Goal: Information Seeking & Learning: Learn about a topic

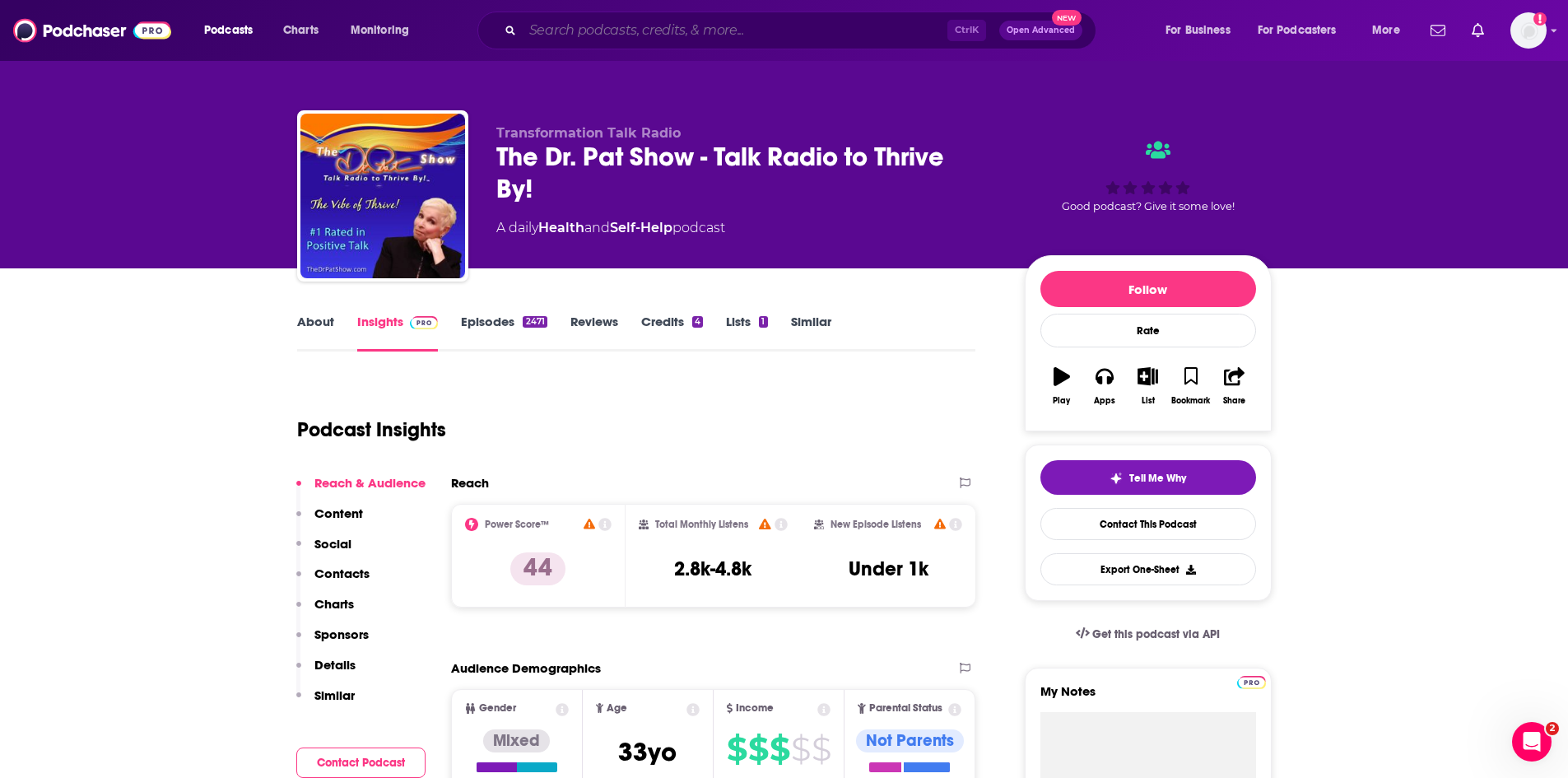
click at [630, 32] on input "Search podcasts, credits, & more..." at bounding box center [735, 31] width 425 height 26
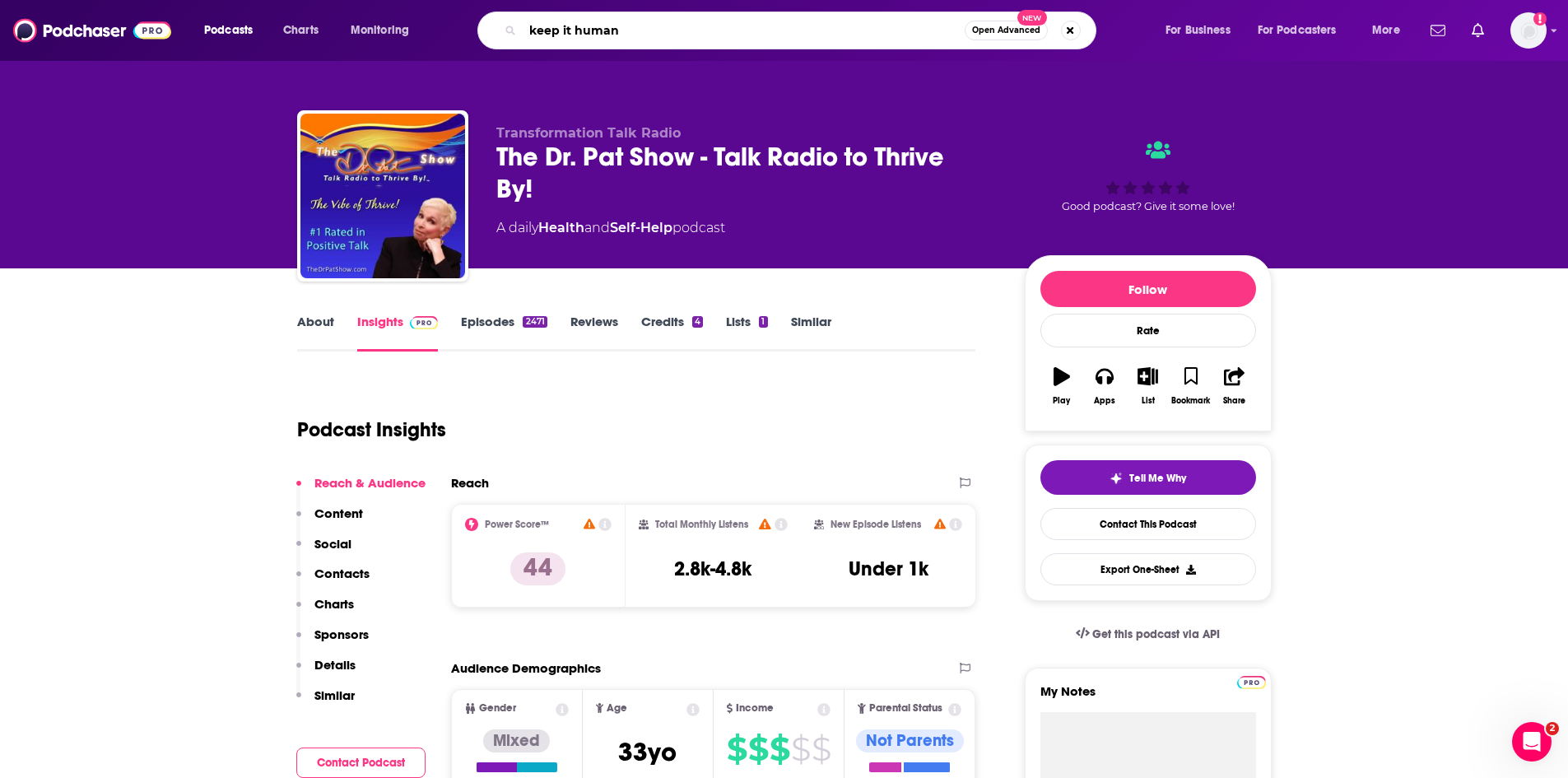
type input "keep it humane"
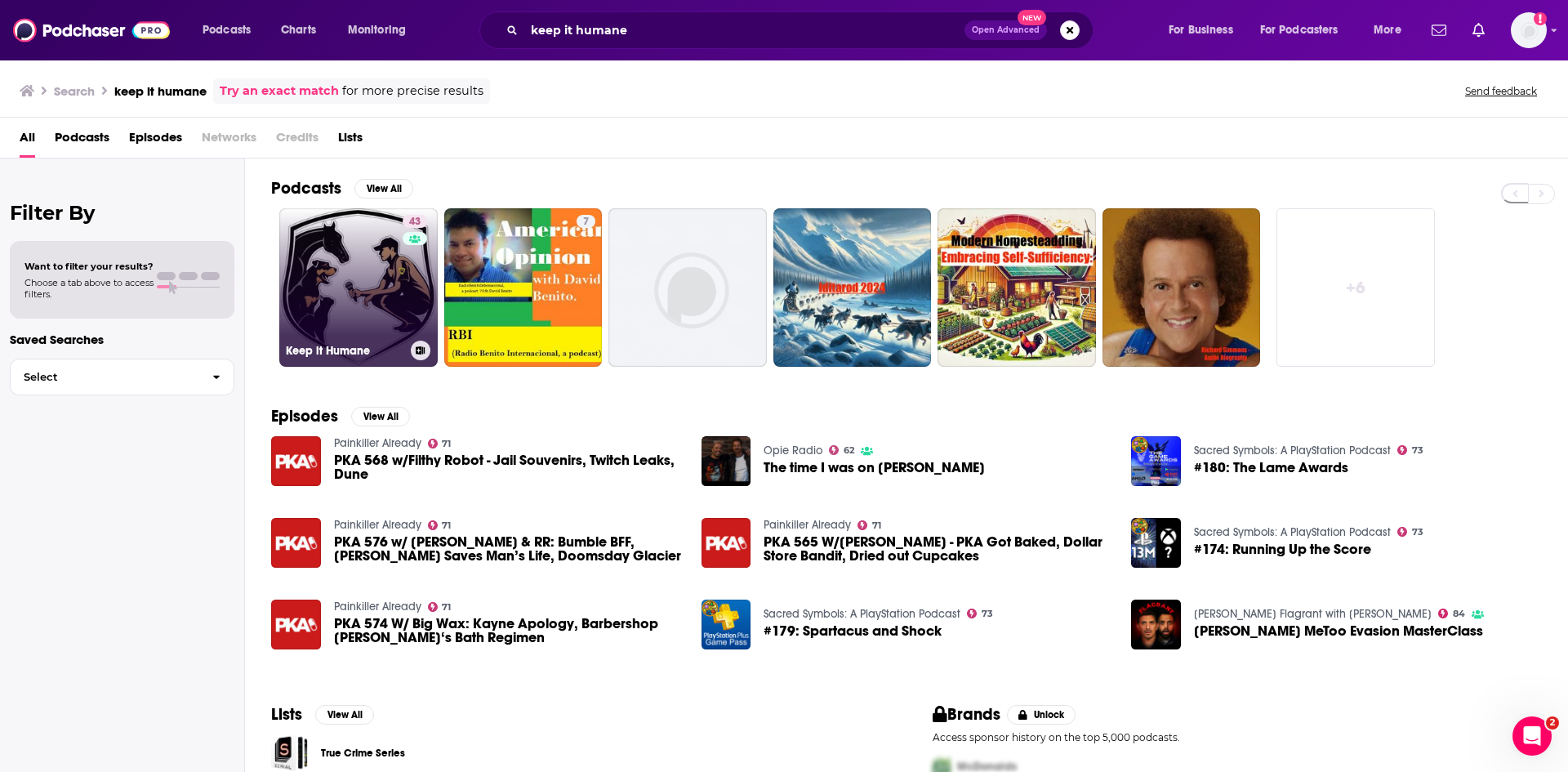
click at [322, 269] on link "43 Keep it Humane" at bounding box center [358, 287] width 158 height 158
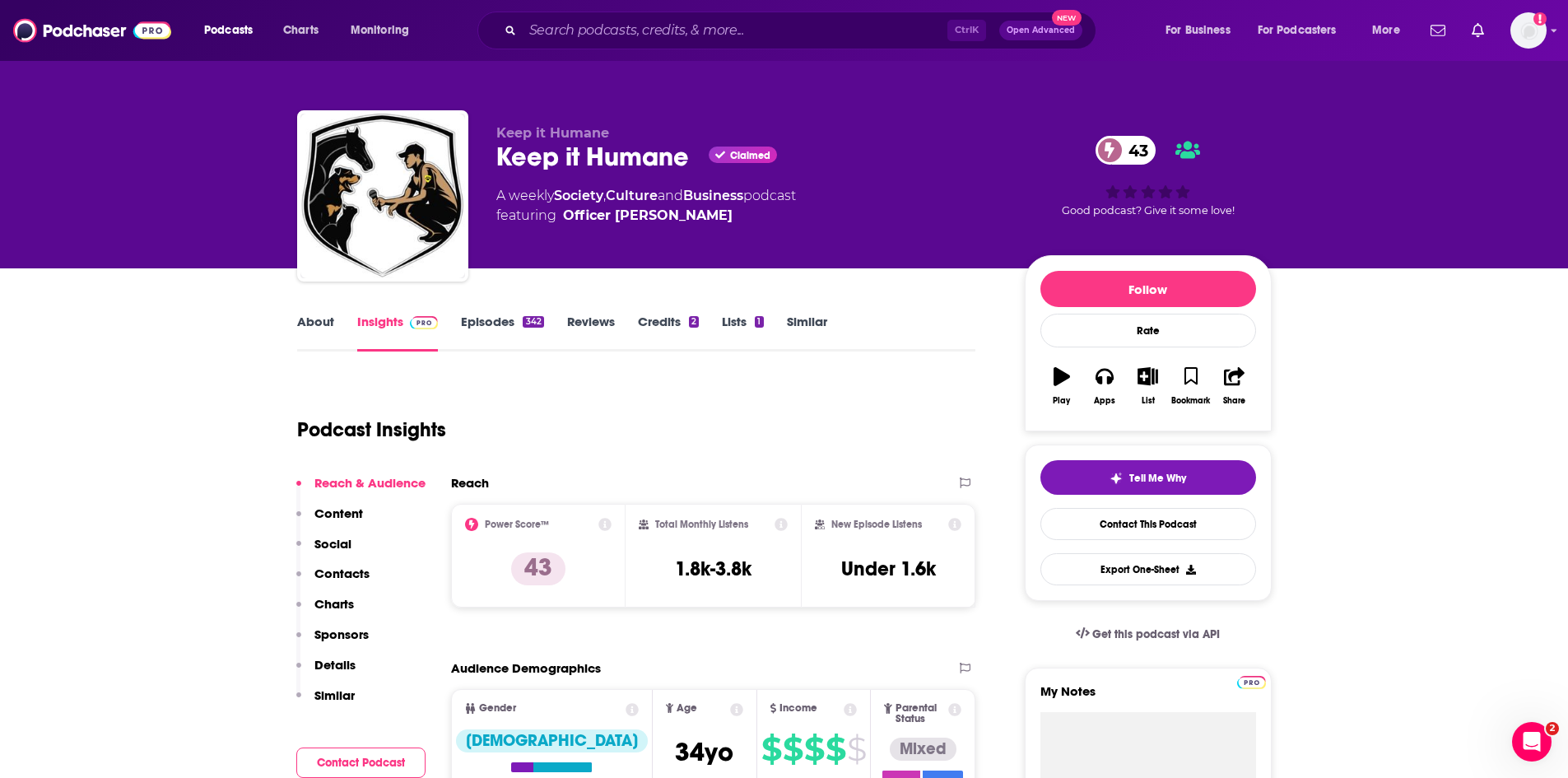
click at [481, 318] on link "Episodes 342" at bounding box center [502, 332] width 83 height 38
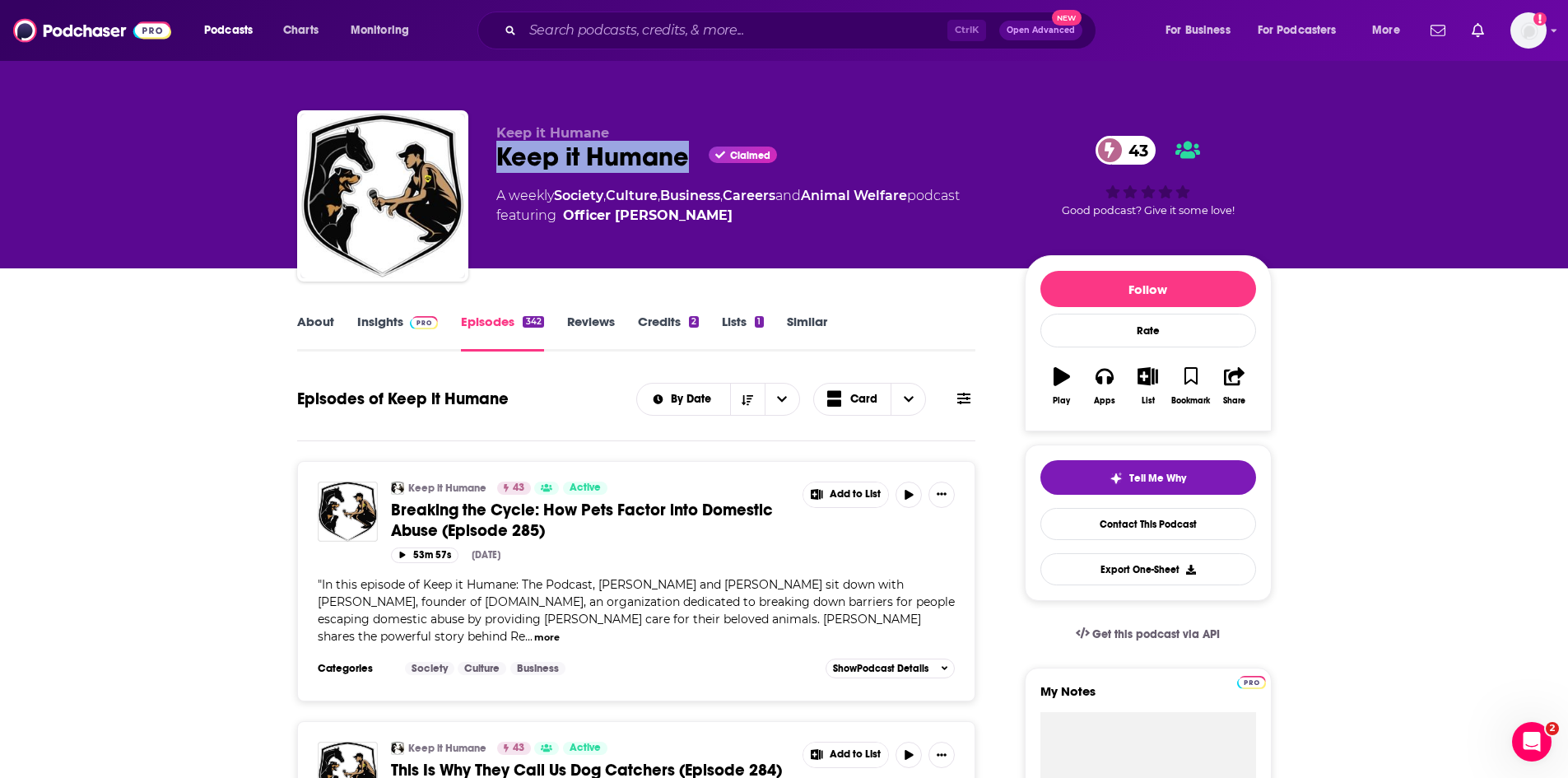
drag, startPoint x: 691, startPoint y: 167, endPoint x: 491, endPoint y: 165, distance: 200.0
click at [491, 165] on div "Keep it Humane Keep it Humane Claimed 43 A weekly Society , Culture , Business …" at bounding box center [784, 199] width 974 height 177
copy h2 "Keep it Humane"
click at [310, 315] on link "About" at bounding box center [316, 332] width 37 height 38
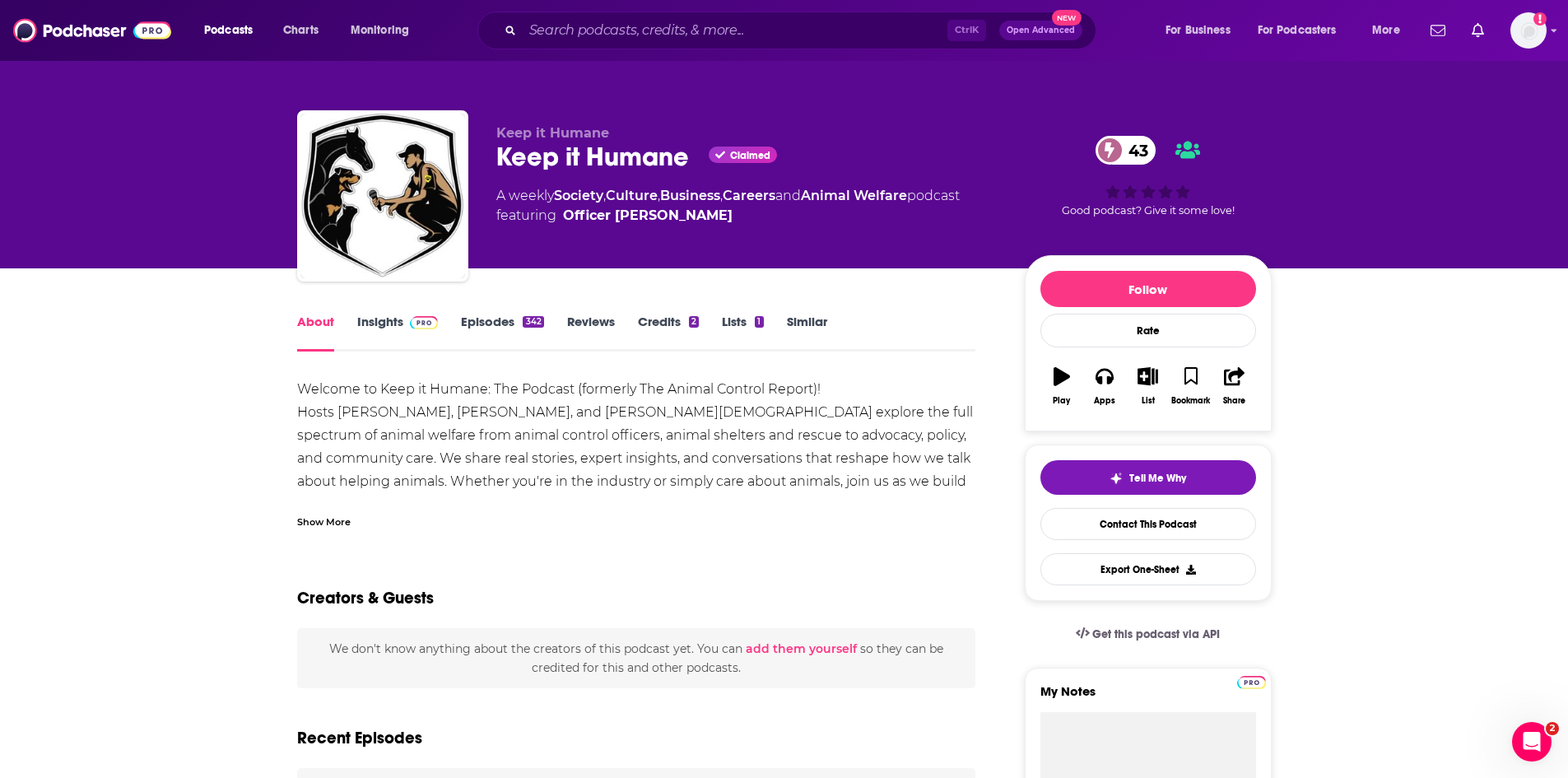
click at [392, 320] on link "Insights" at bounding box center [399, 332] width 82 height 38
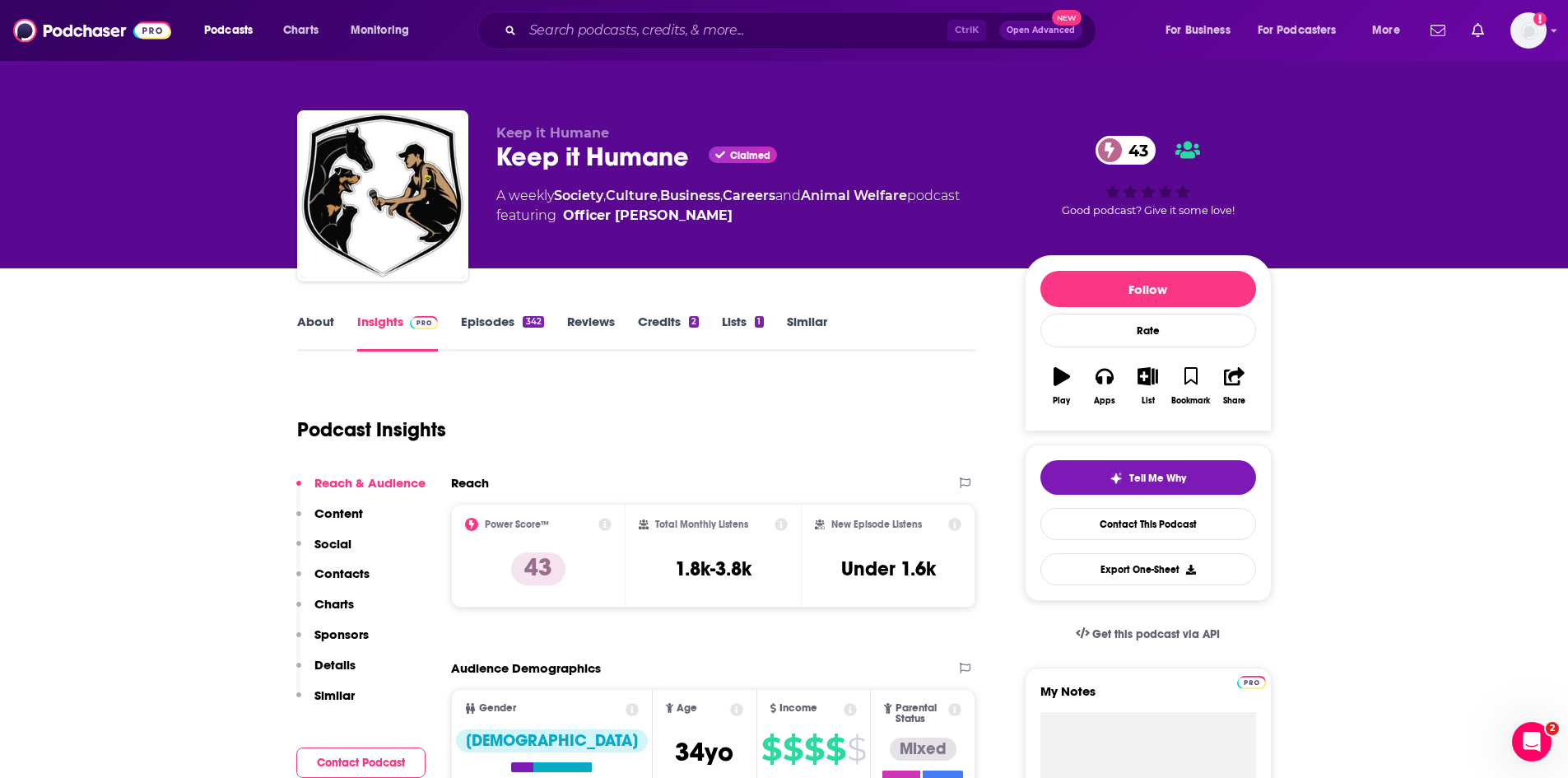
click at [328, 327] on link "About" at bounding box center [316, 332] width 37 height 38
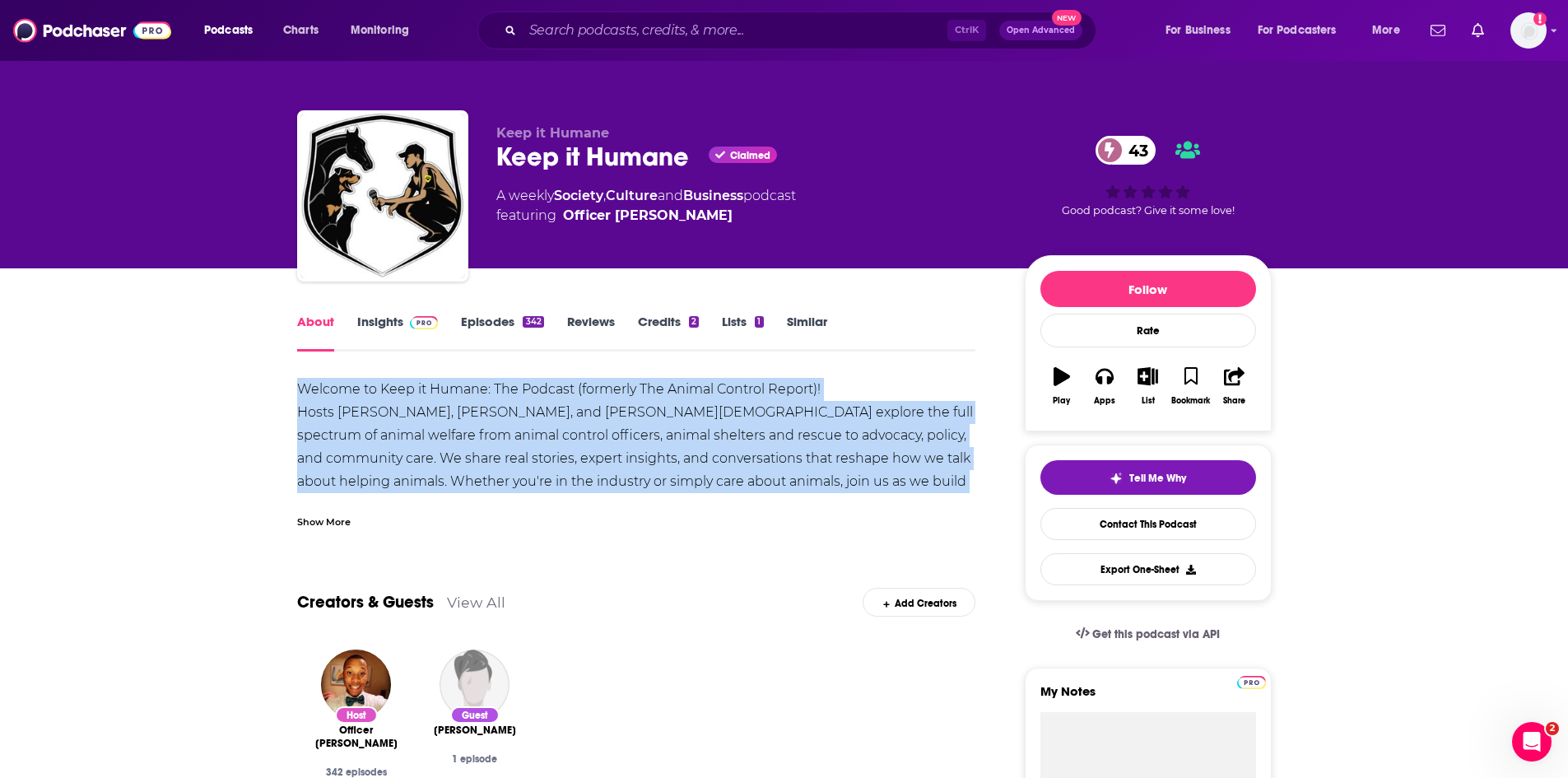
drag, startPoint x: 292, startPoint y: 394, endPoint x: 959, endPoint y: 476, distance: 672.0
copy div "Welcome to Keep it Humane: The Podcast (formerly The Animal Control Report)! Ho…"
click at [486, 323] on link "Episodes 342" at bounding box center [502, 332] width 83 height 38
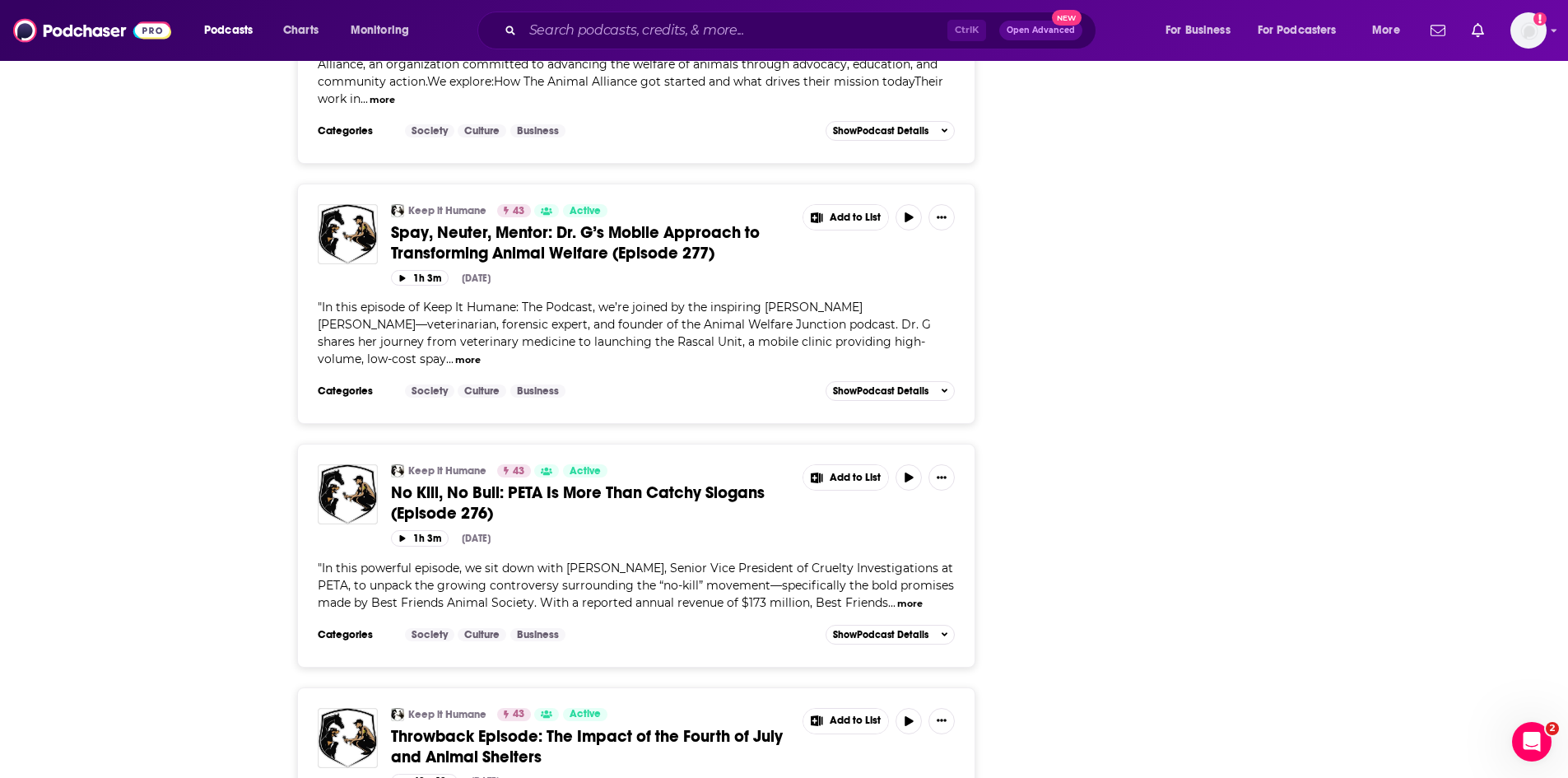
scroll to position [2304, 0]
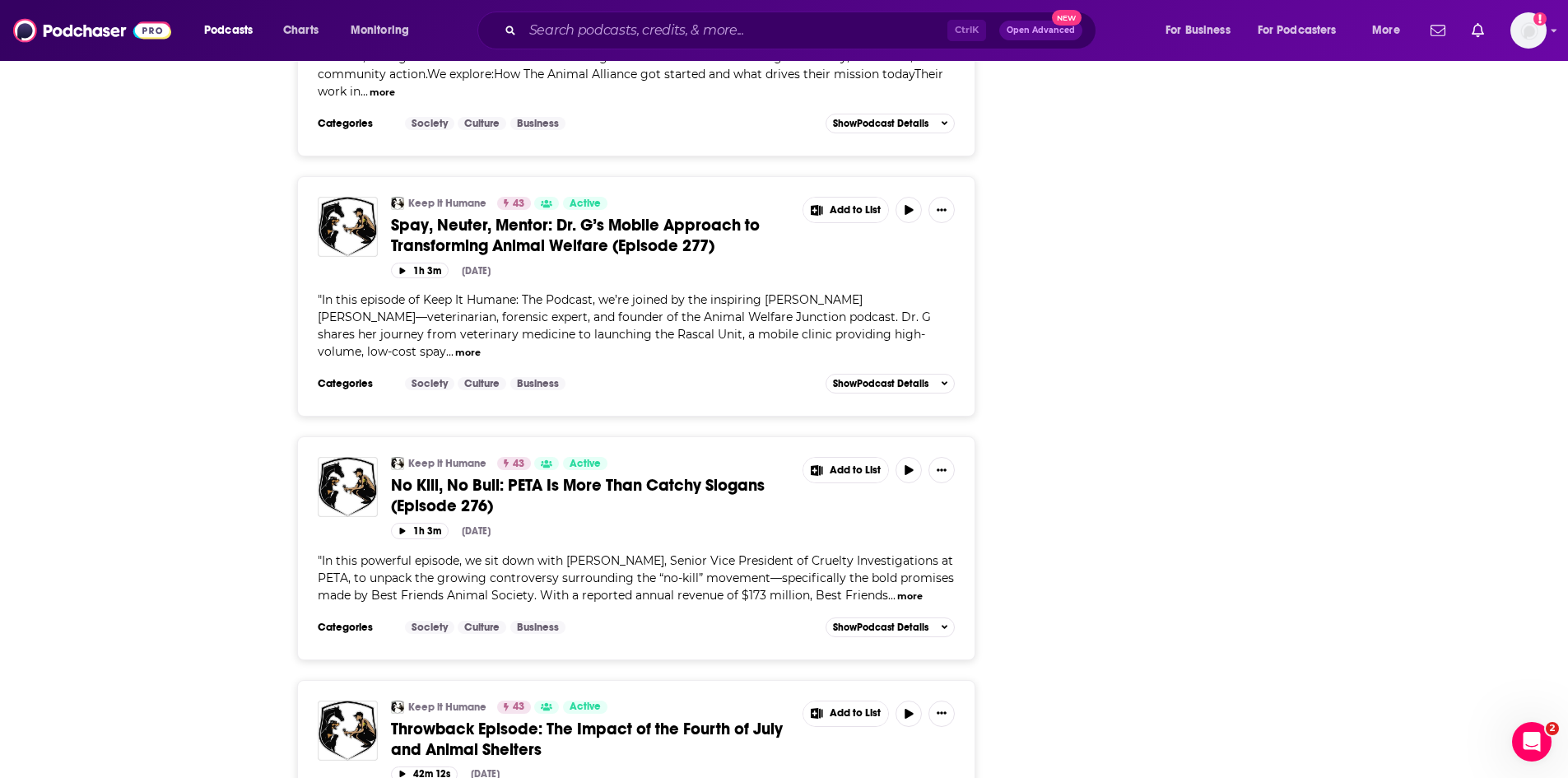
click at [446, 483] on span "No Kill, No Bull: PETA Is More Than Catchy Slogans (Episode 276)" at bounding box center [578, 495] width 373 height 41
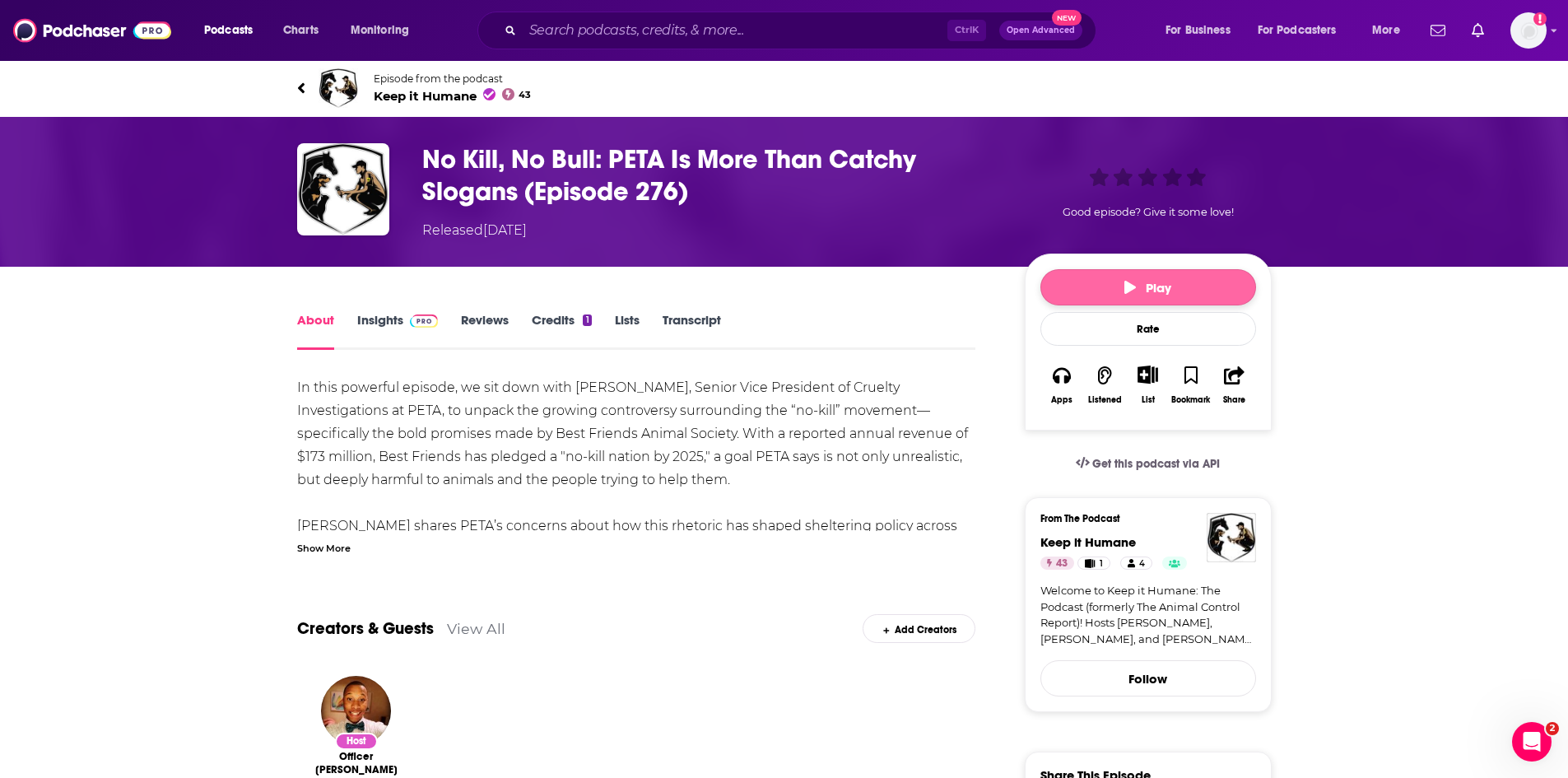
click at [1126, 295] on button "Play" at bounding box center [1148, 287] width 216 height 36
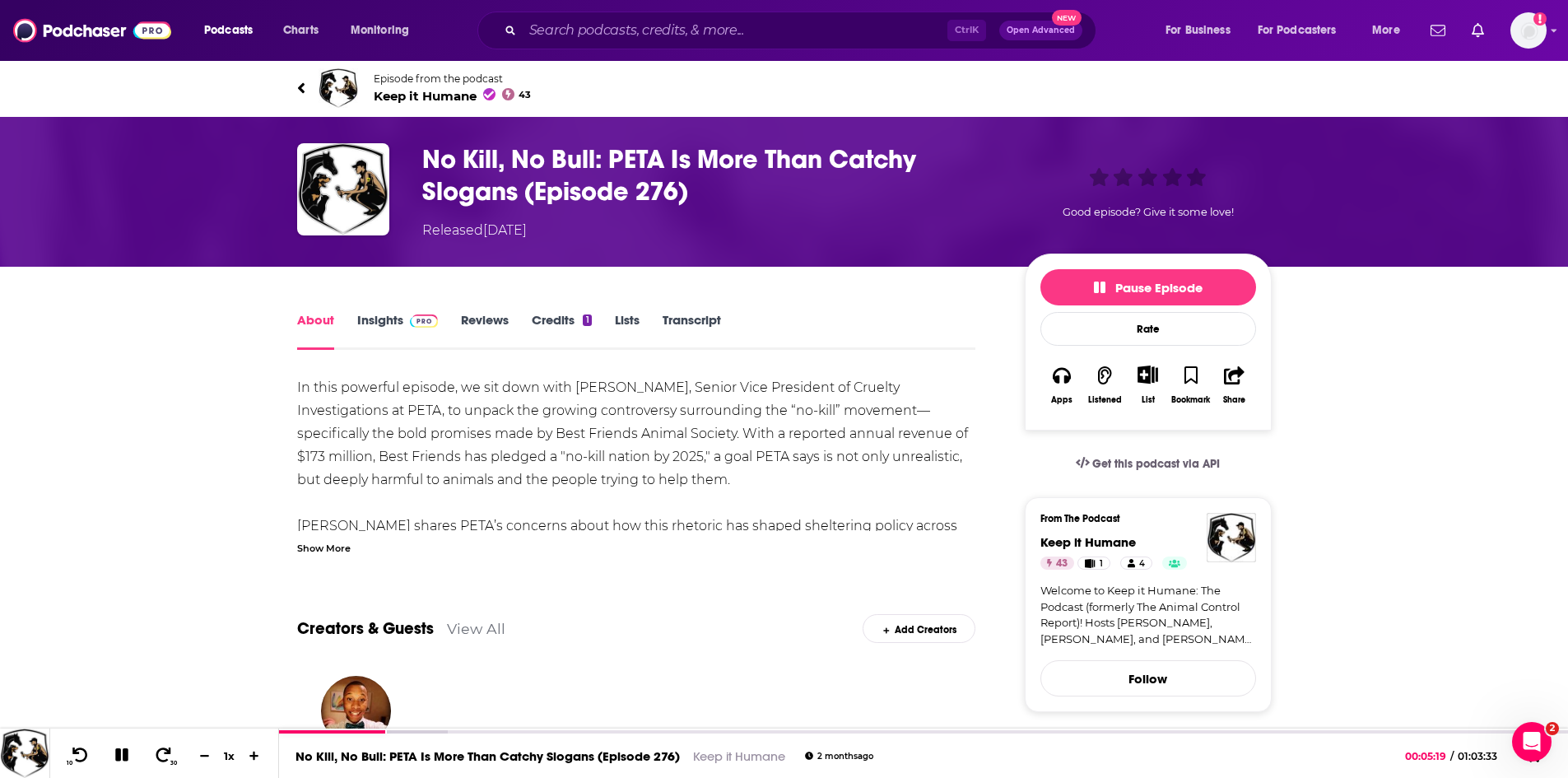
click at [423, 94] on span "Keep it Humane 43" at bounding box center [452, 96] width 158 height 16
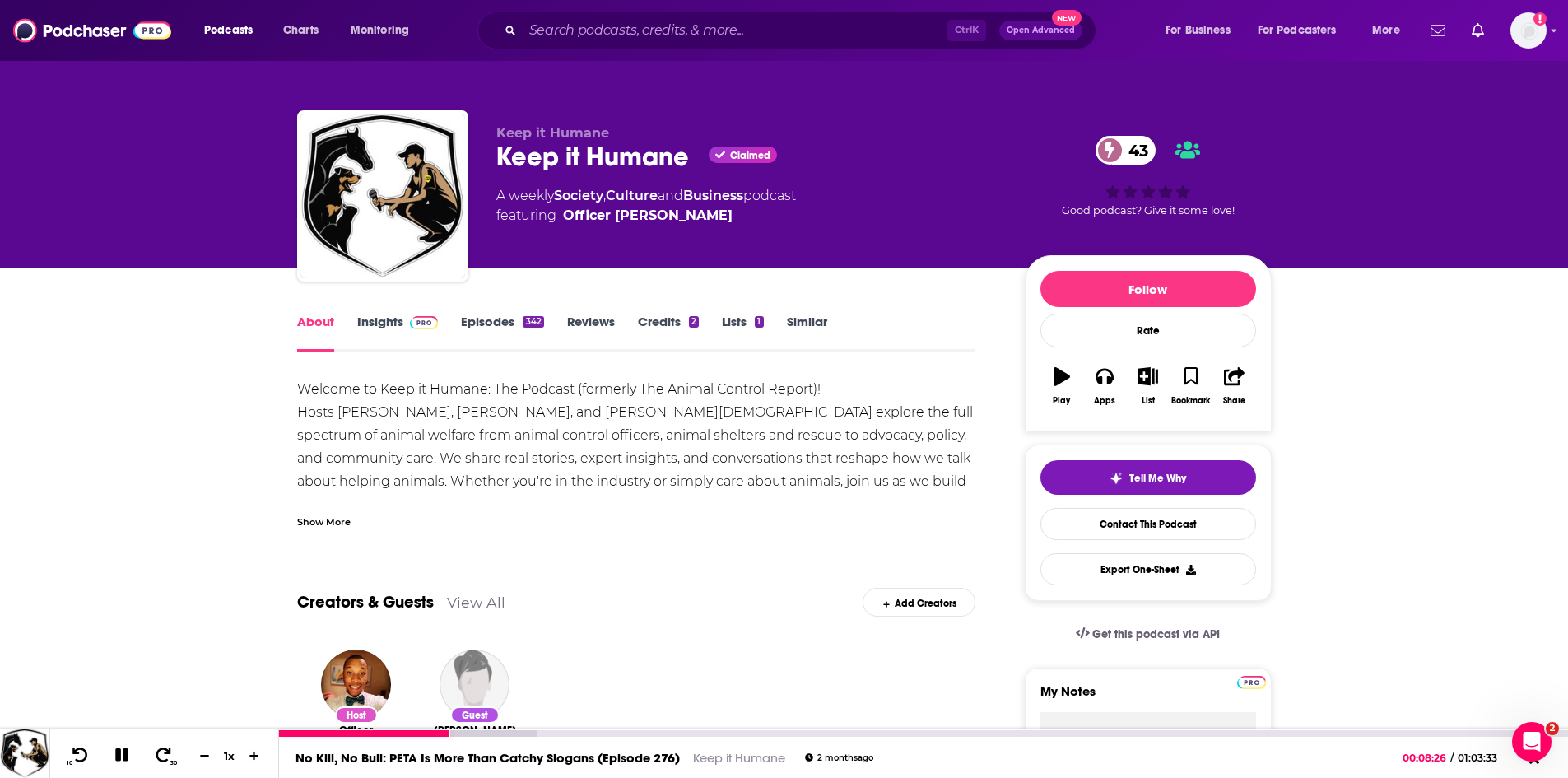
click at [125, 754] on icon at bounding box center [122, 755] width 13 height 13
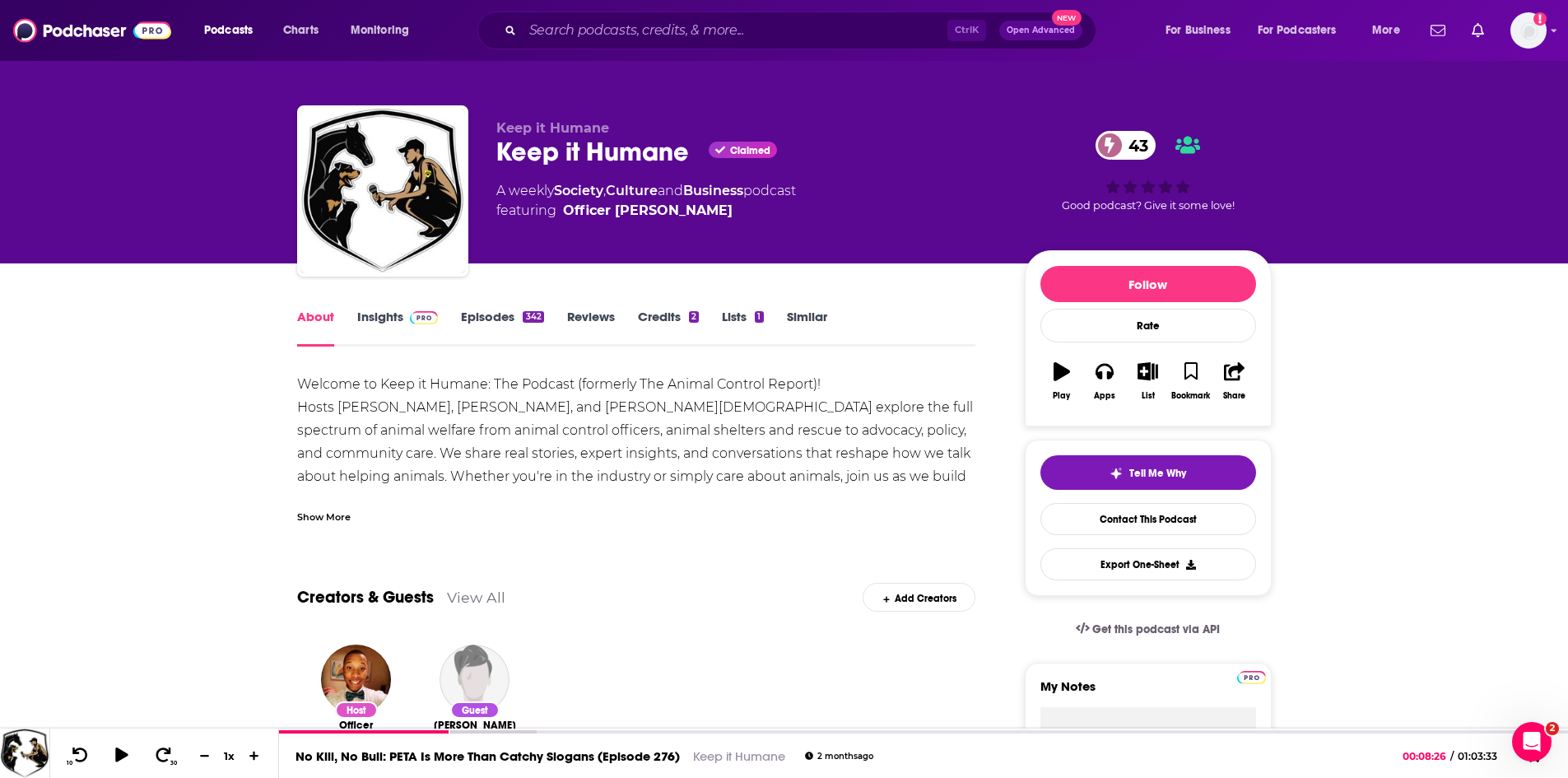
scroll to position [83, 0]
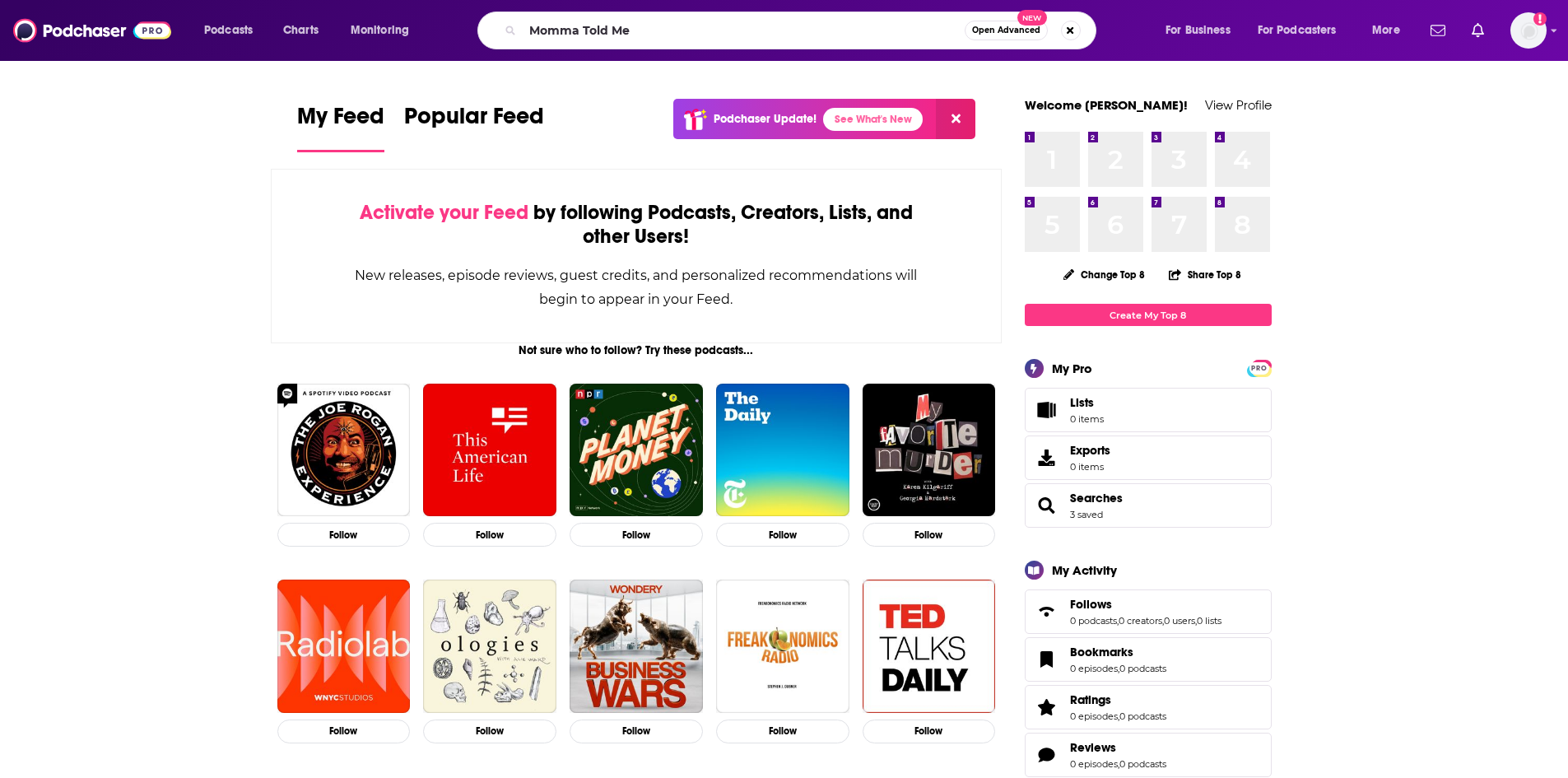
type input "Momma Told Me"
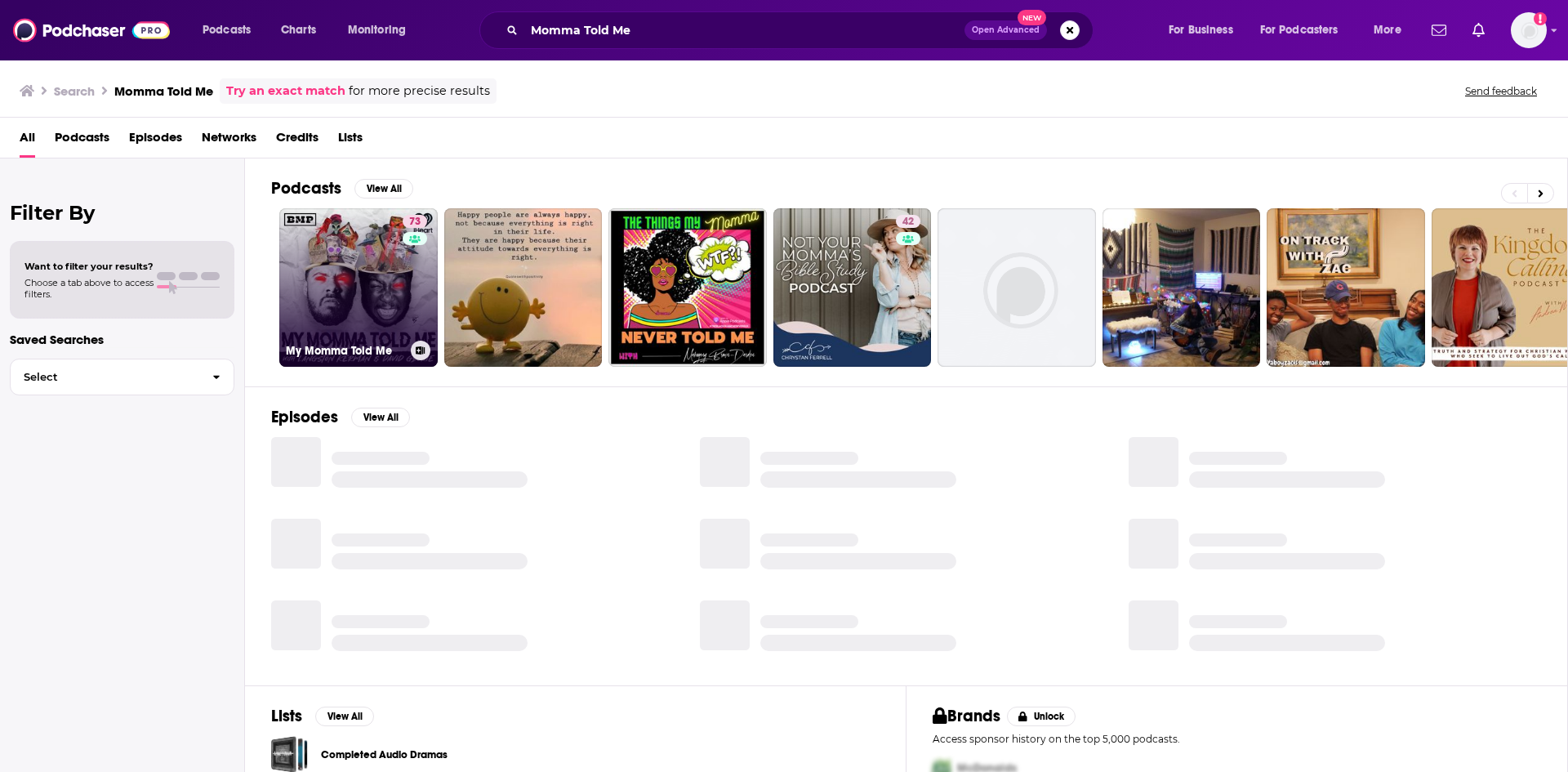
click at [322, 332] on link "73 My Momma Told Me" at bounding box center [358, 287] width 158 height 158
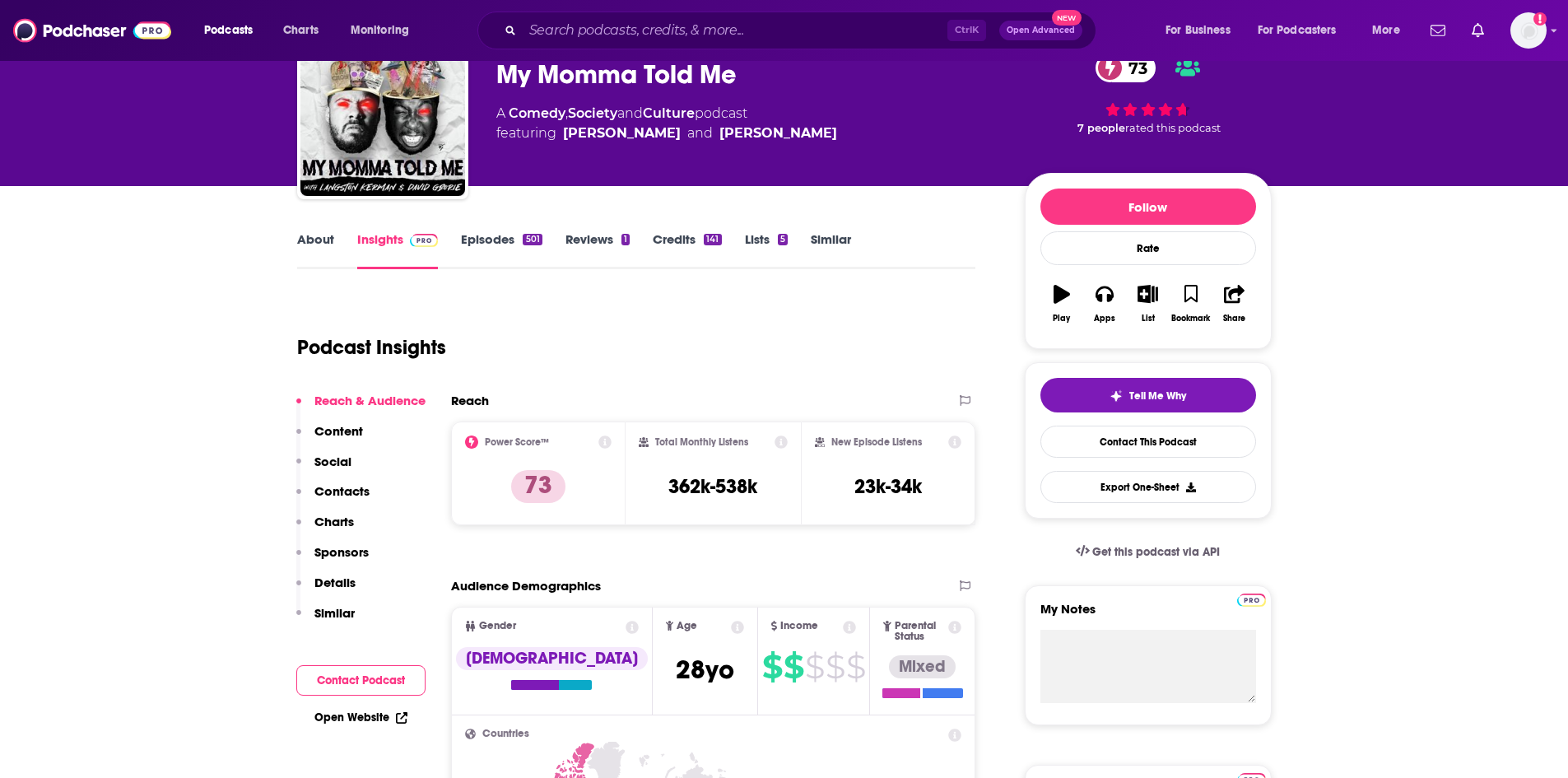
click at [373, 681] on button "Contact Podcast" at bounding box center [360, 680] width 129 height 31
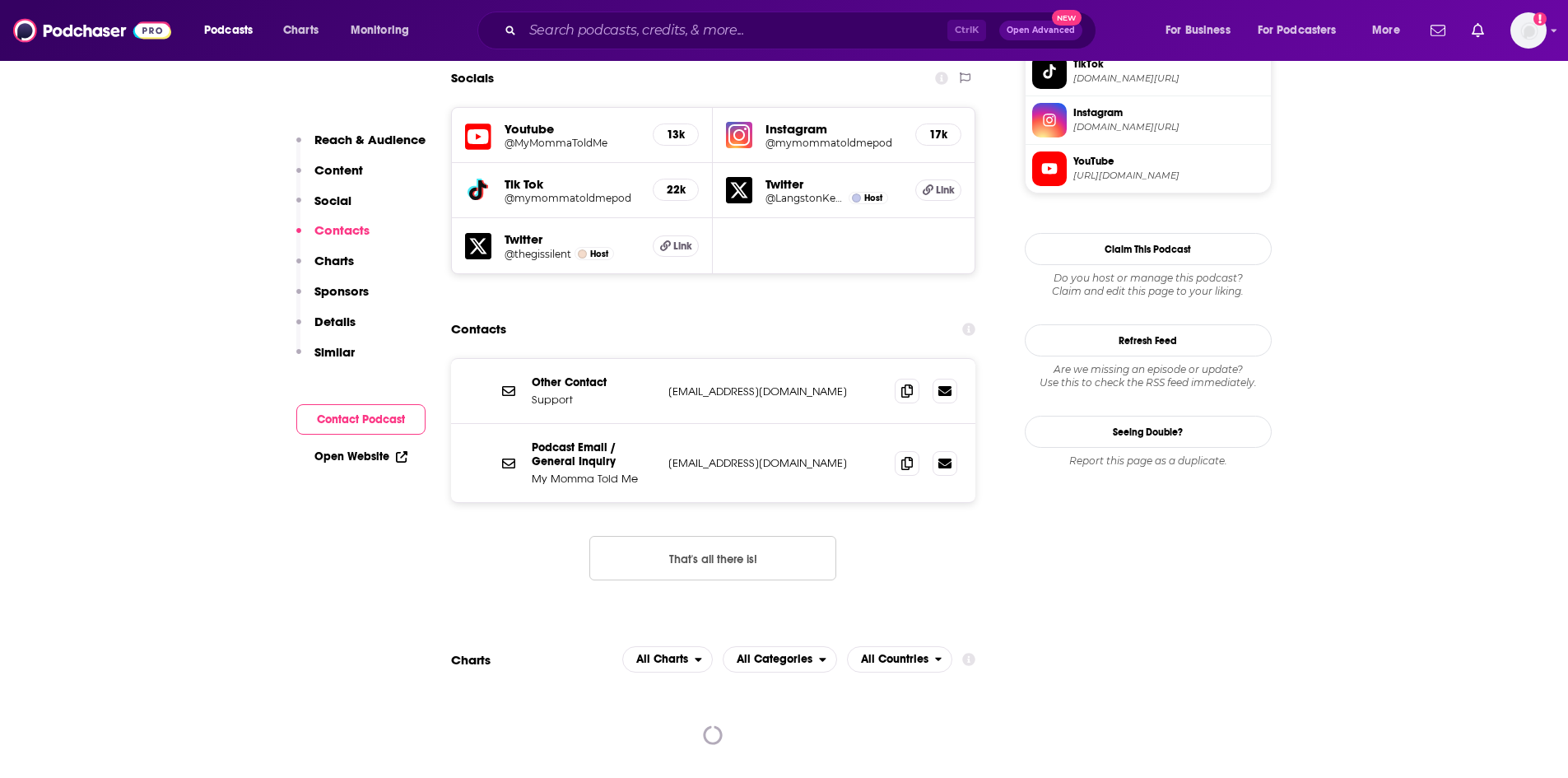
scroll to position [1447, 0]
click at [903, 455] on icon at bounding box center [907, 461] width 11 height 13
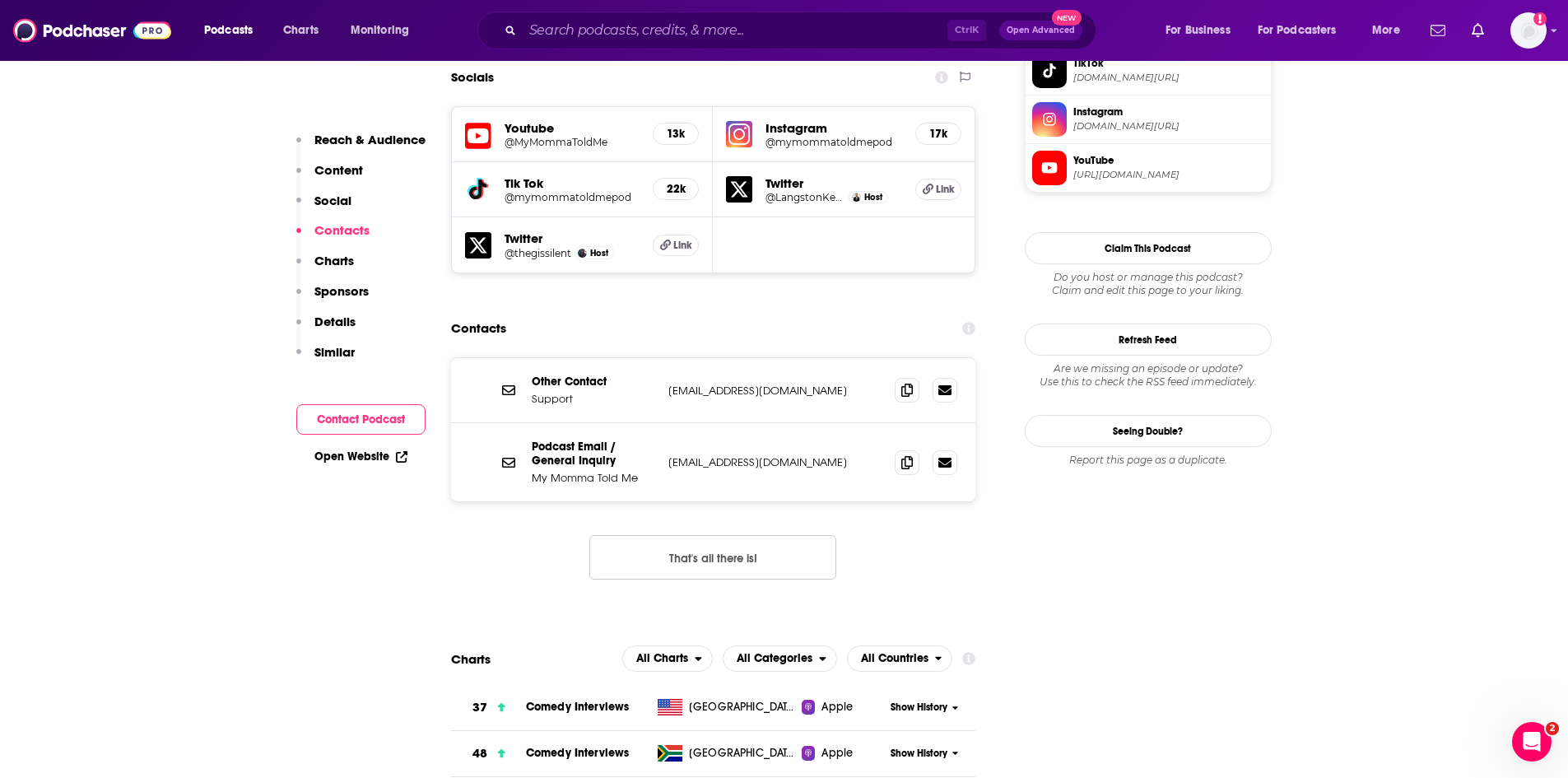
scroll to position [0, 0]
